Goal: Obtain resource: Obtain resource

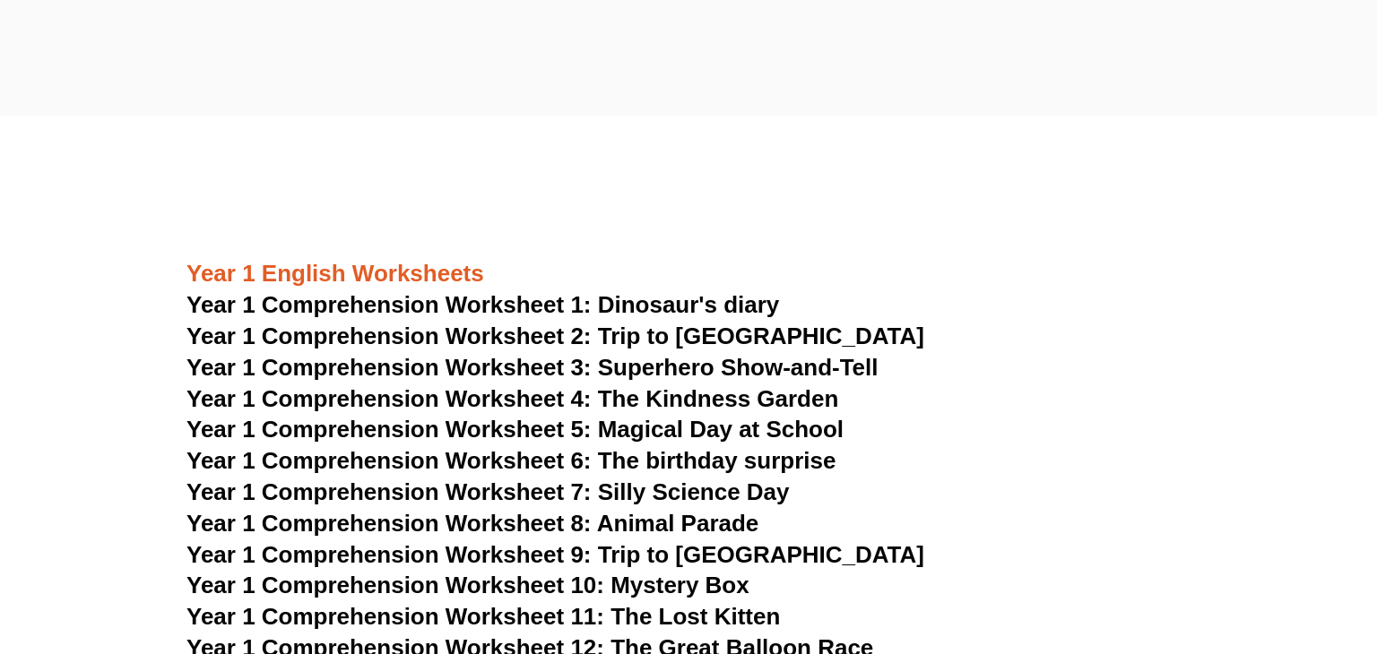
scroll to position [2085, 0]
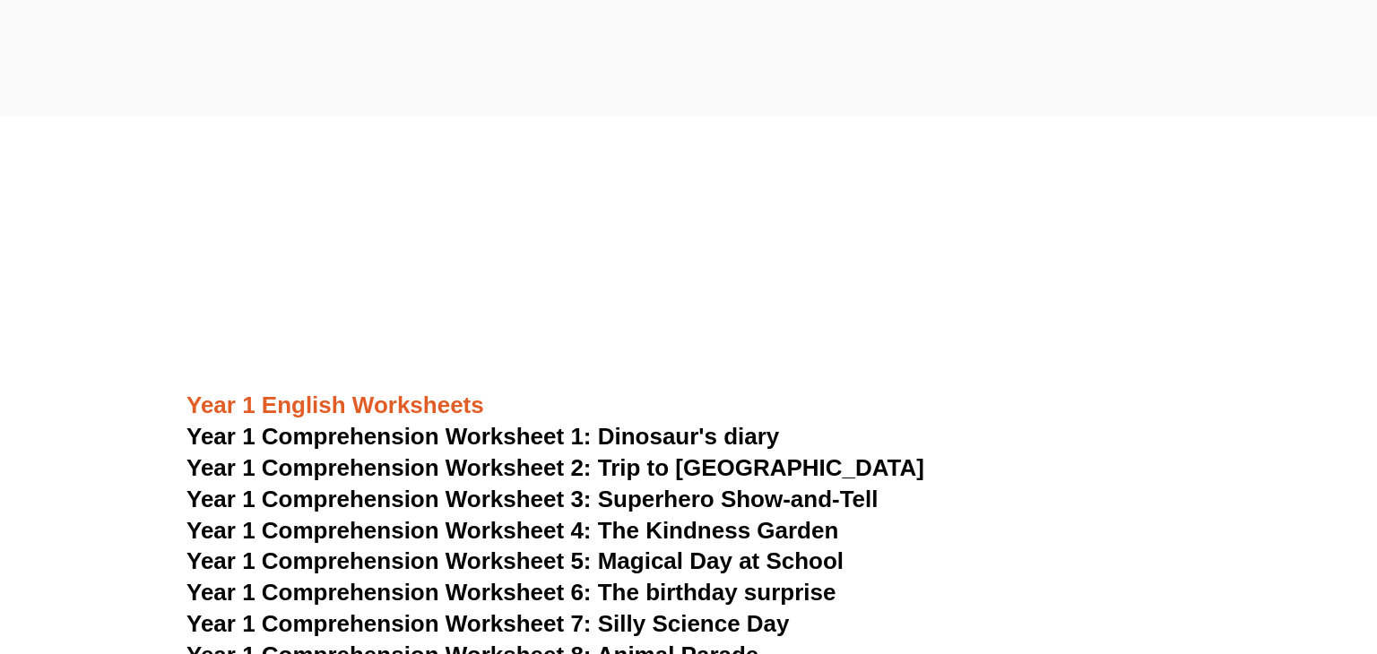
click at [650, 439] on span "Year 1 Comprehension Worksheet 1: Dinosaur's diary" at bounding box center [482, 436] width 593 height 27
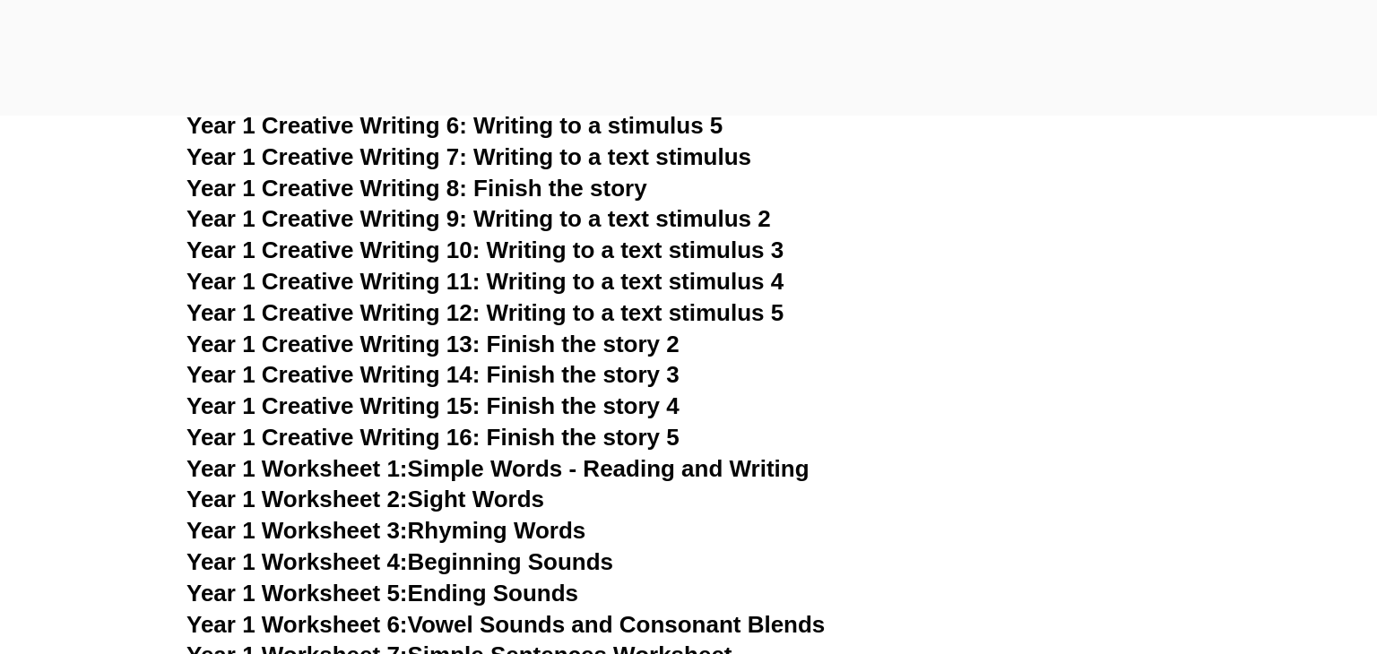
scroll to position [3203, 0]
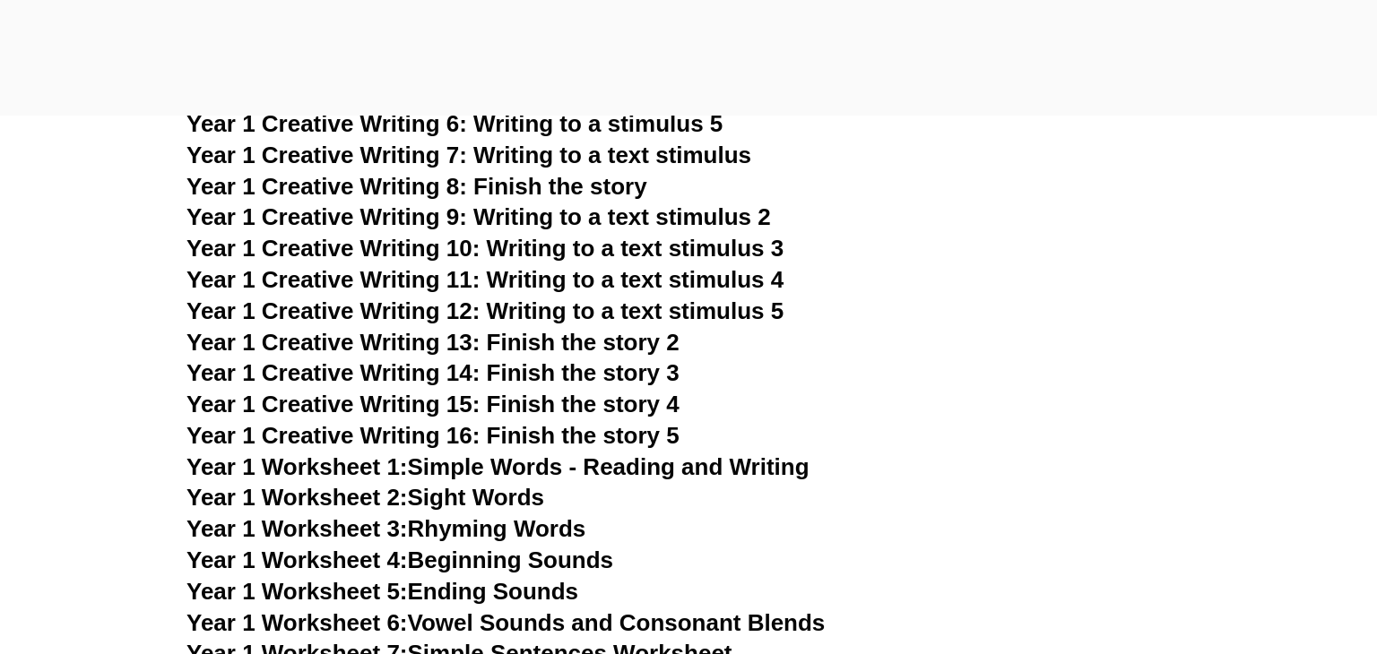
click at [527, 474] on link "Year 1 Worksheet 1: Simple Words - Reading and Writing" at bounding box center [497, 467] width 623 height 27
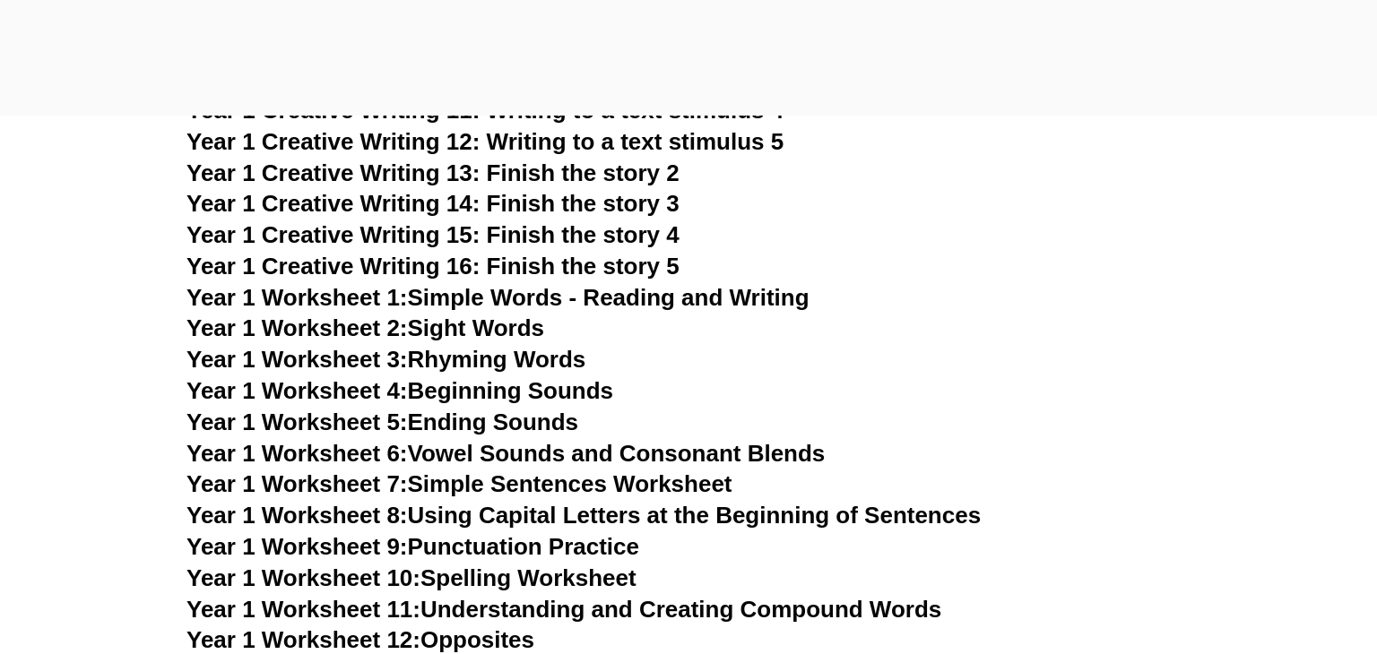
scroll to position [3378, 0]
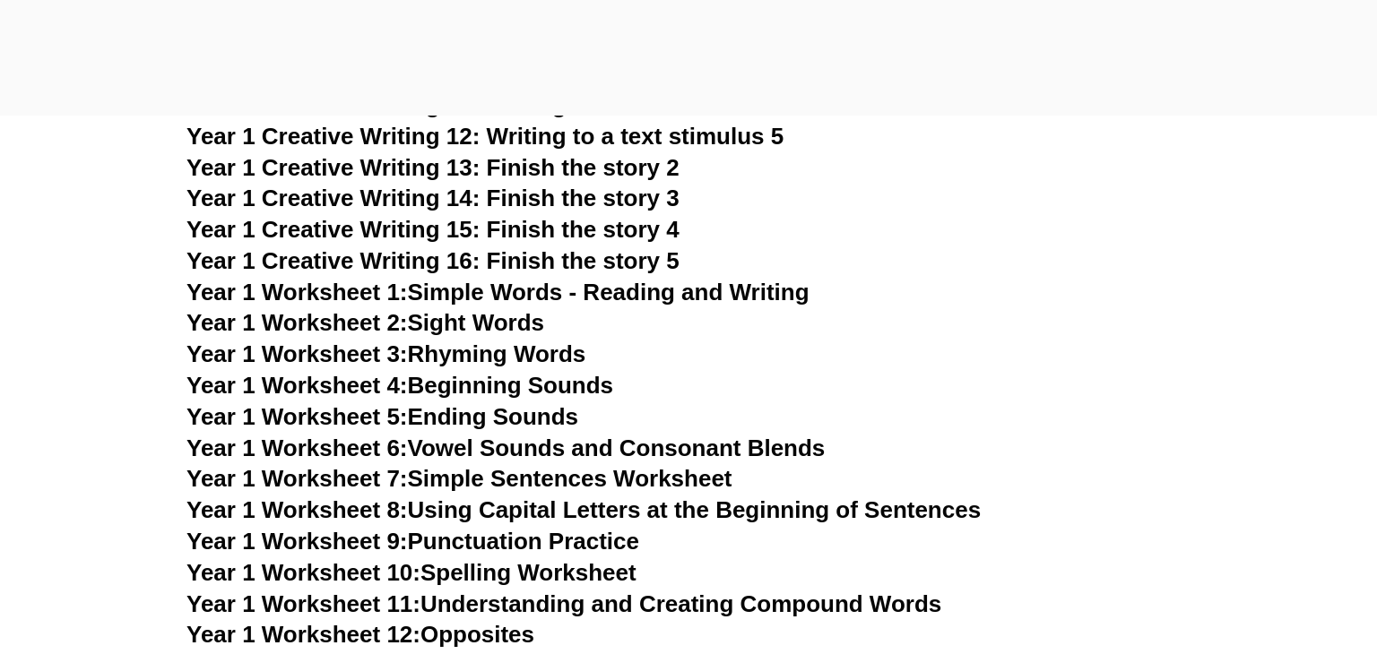
click at [427, 331] on link "Year 1 Worksheet 2: Sight Words" at bounding box center [365, 322] width 358 height 27
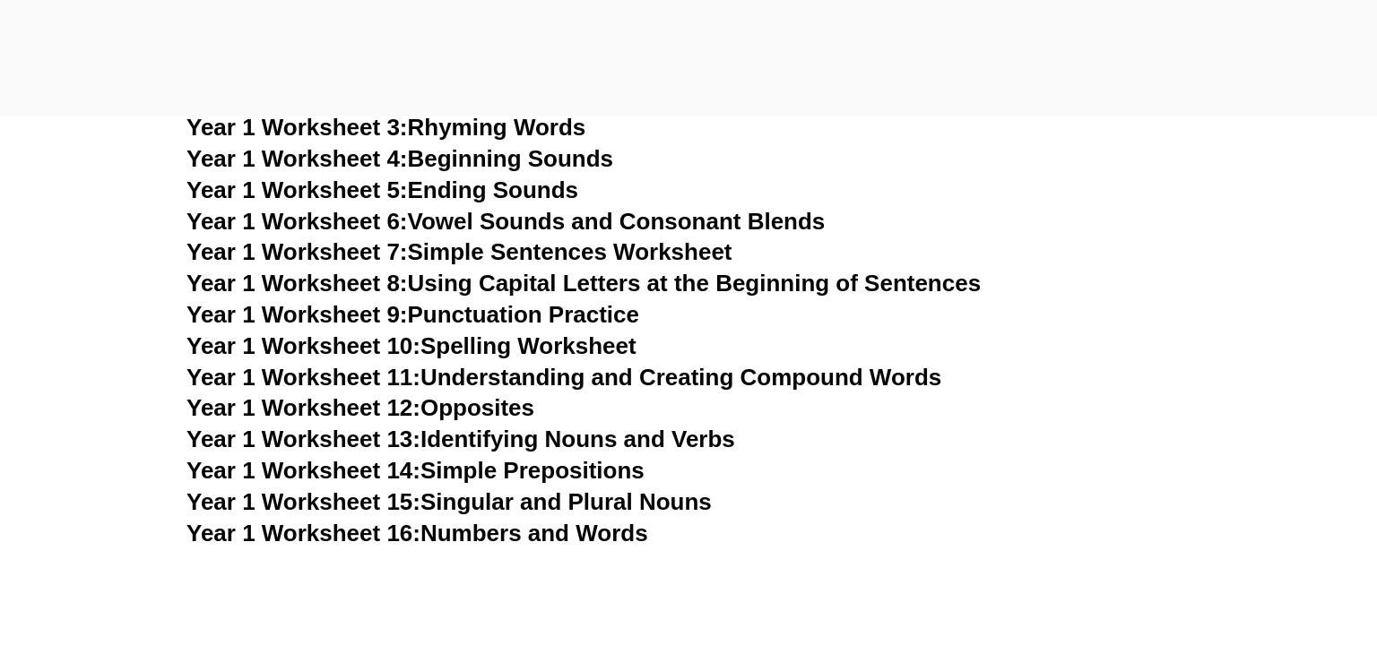
scroll to position [3614, 0]
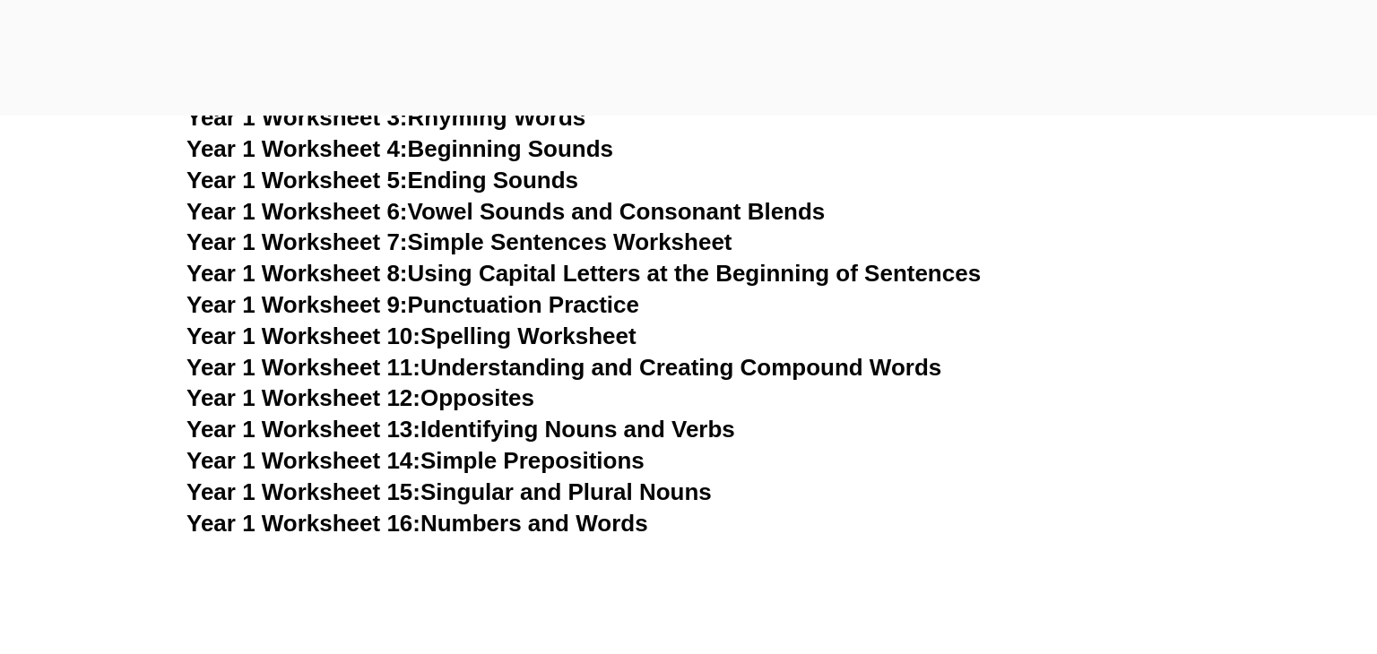
click at [591, 435] on link "Year 1 Worksheet 13: Identifying Nouns and Verbs" at bounding box center [460, 429] width 549 height 27
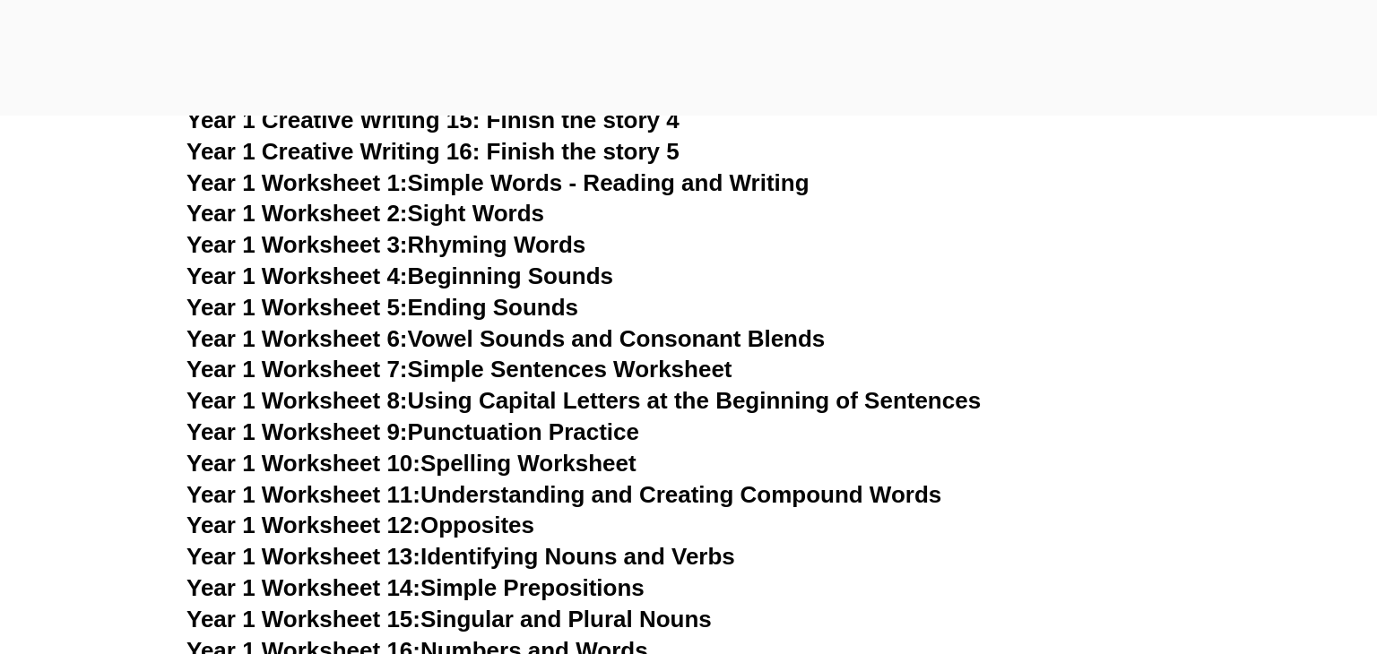
scroll to position [3493, 0]
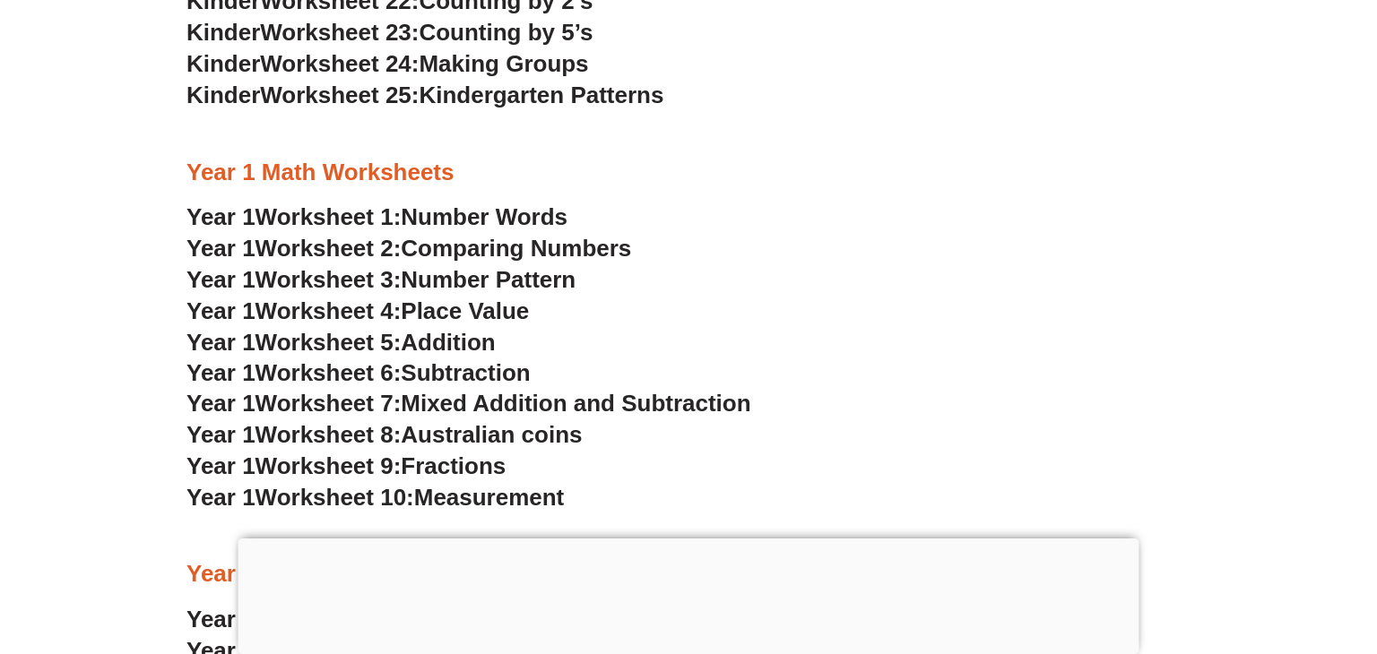
scroll to position [1613, 0]
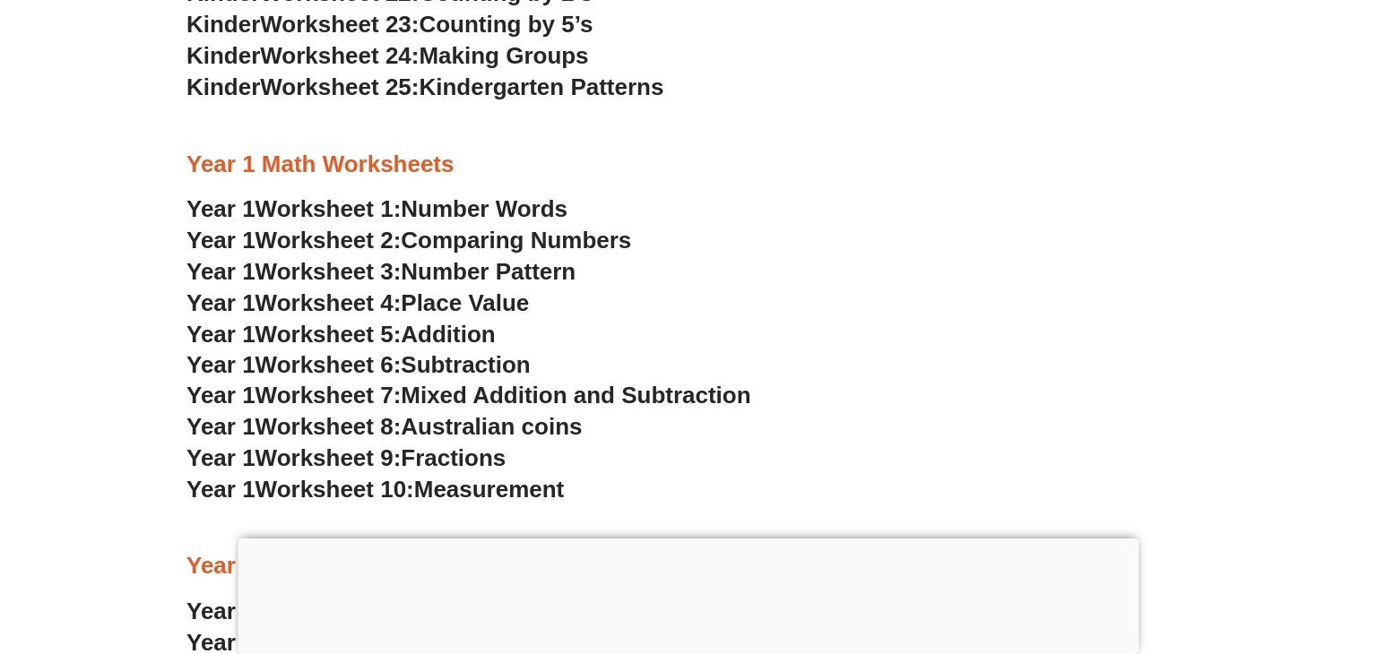
click at [481, 244] on span "Comparing Numbers" at bounding box center [516, 240] width 230 height 27
click at [319, 312] on span "Worksheet 4:" at bounding box center [328, 303] width 146 height 27
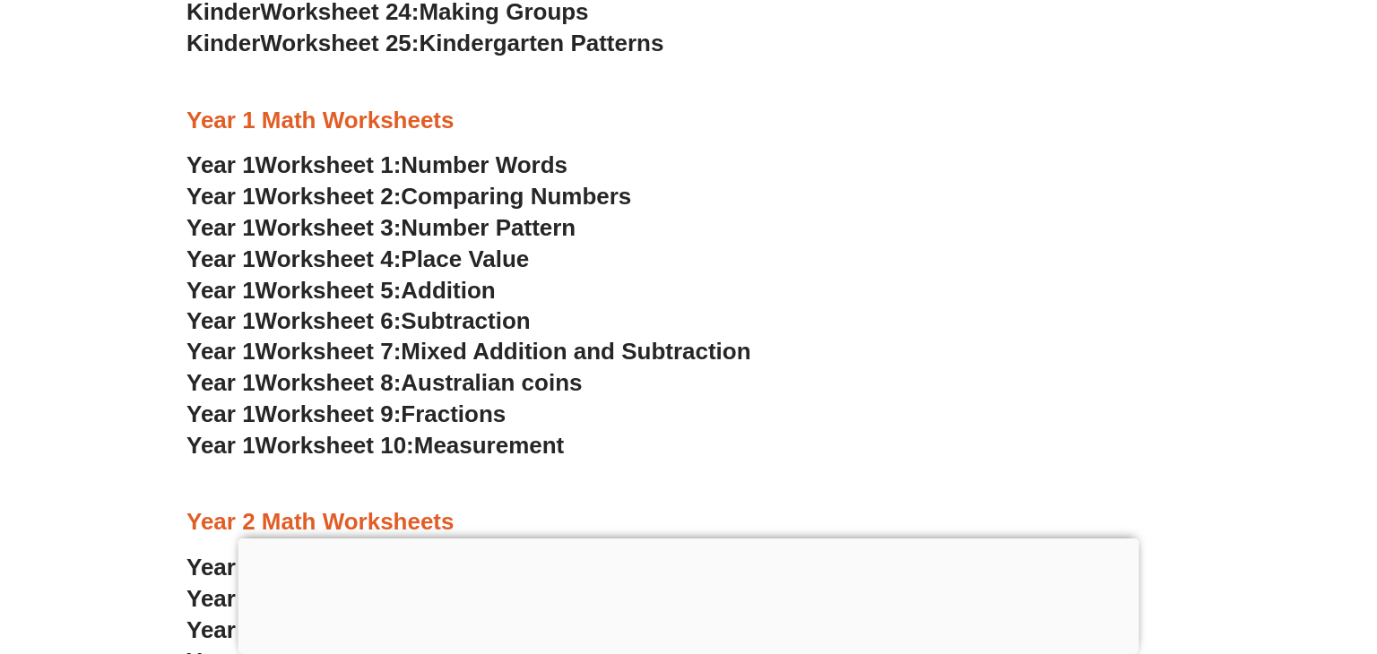
scroll to position [1660, 0]
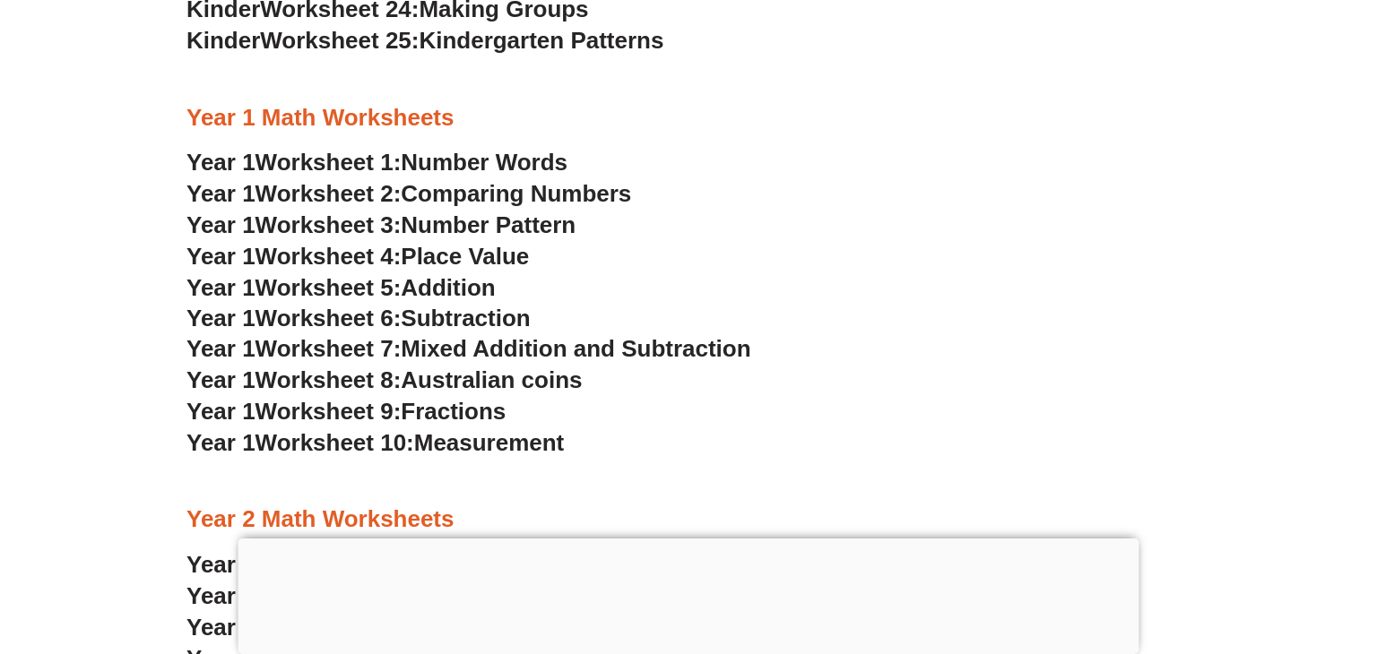
click at [416, 383] on span "Australian coins" at bounding box center [491, 380] width 181 height 27
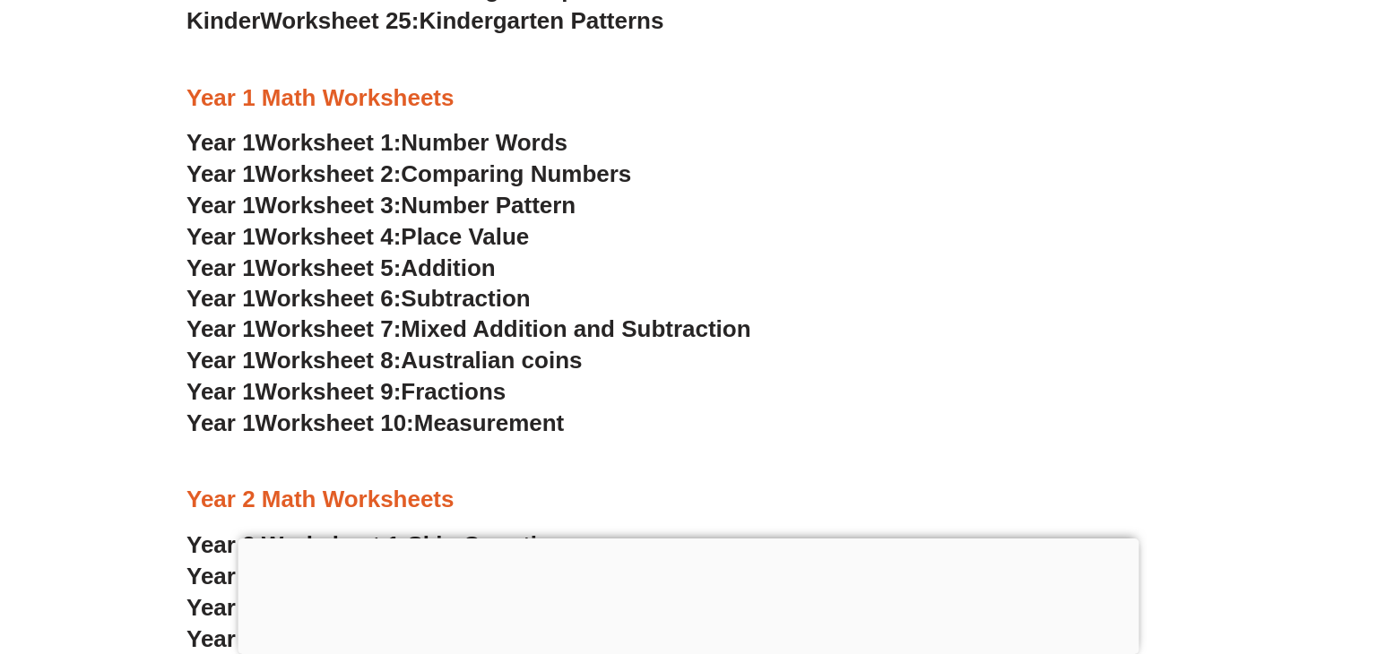
scroll to position [1613, 0]
